Goal: Check status: Check status

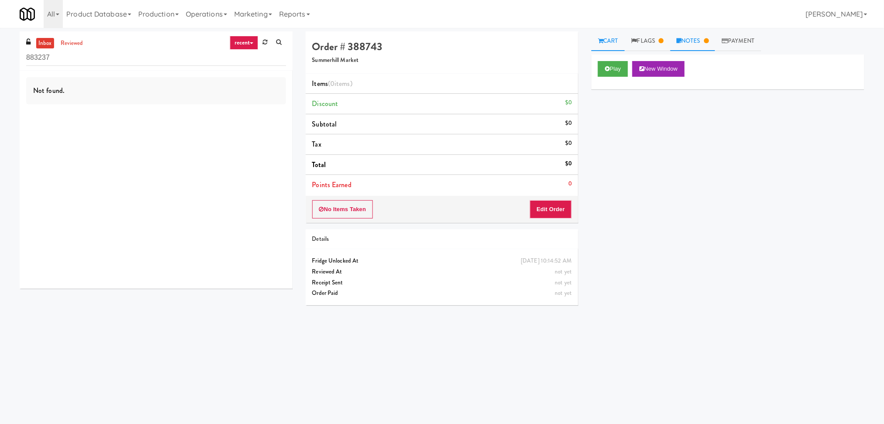
click at [706, 46] on link "Notes" at bounding box center [692, 41] width 45 height 20
click at [652, 40] on link "Flags" at bounding box center [647, 41] width 45 height 20
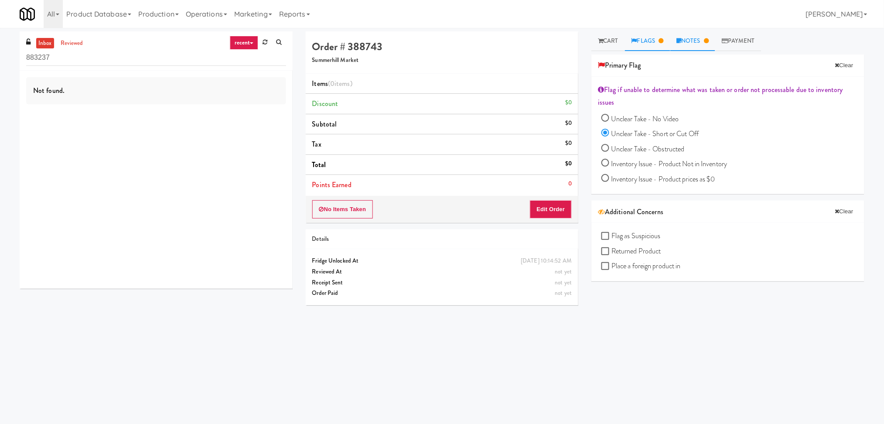
click at [685, 41] on link "Notes" at bounding box center [692, 41] width 45 height 20
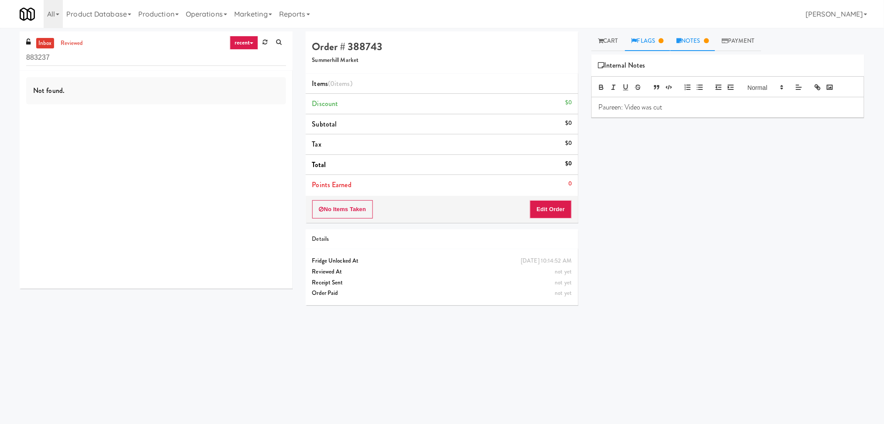
click at [648, 41] on link "Flags" at bounding box center [647, 41] width 45 height 20
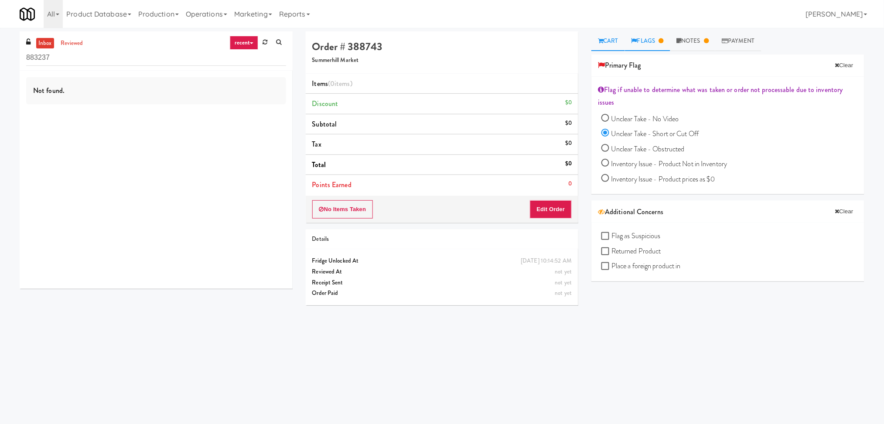
click at [614, 36] on link "Cart" at bounding box center [608, 41] width 34 height 20
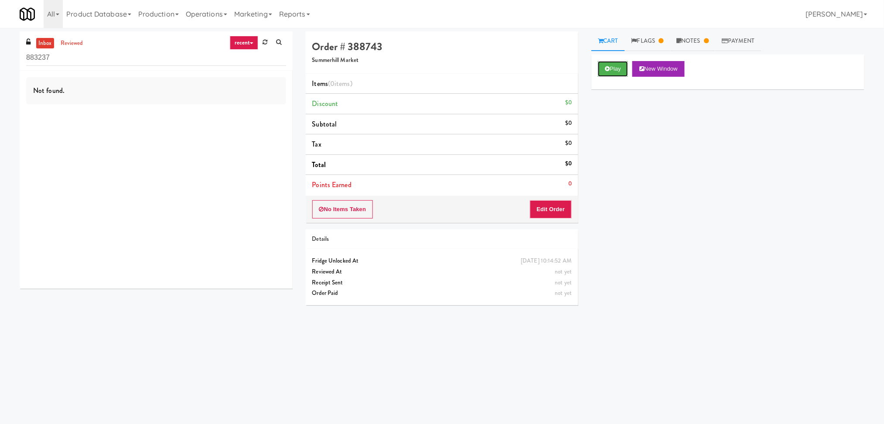
click at [612, 72] on button "Play" at bounding box center [613, 69] width 30 height 16
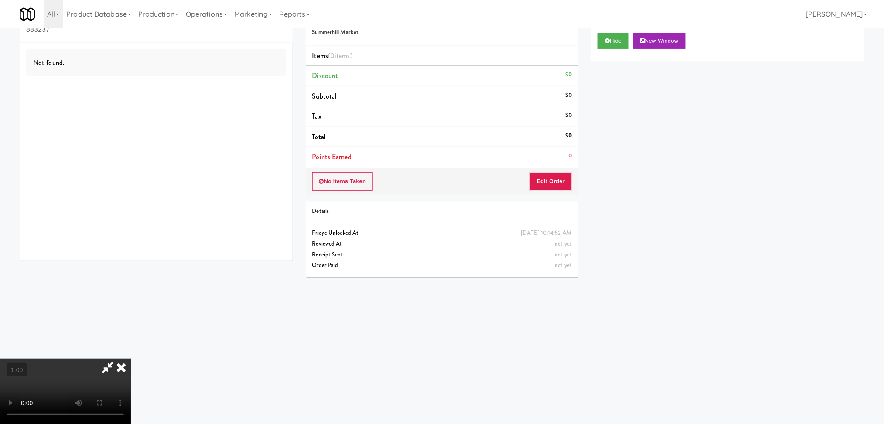
scroll to position [154, 0]
click at [131, 358] on video at bounding box center [65, 390] width 131 height 65
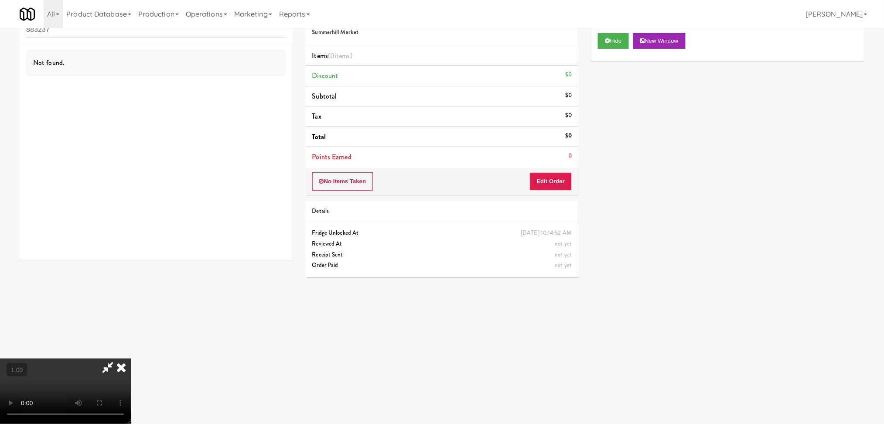
click at [131, 358] on video at bounding box center [65, 390] width 131 height 65
